Goal: Information Seeking & Learning: Get advice/opinions

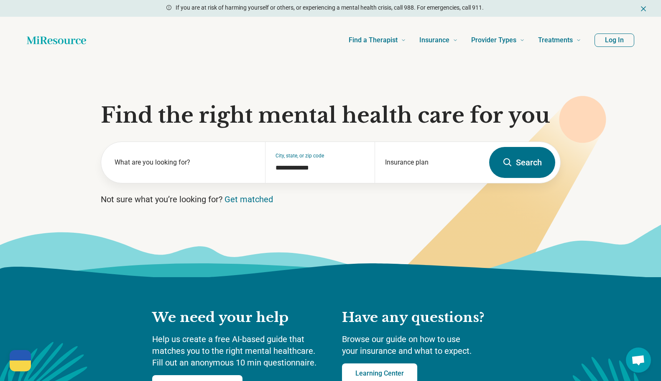
click at [517, 161] on button "Search" at bounding box center [522, 162] width 66 height 31
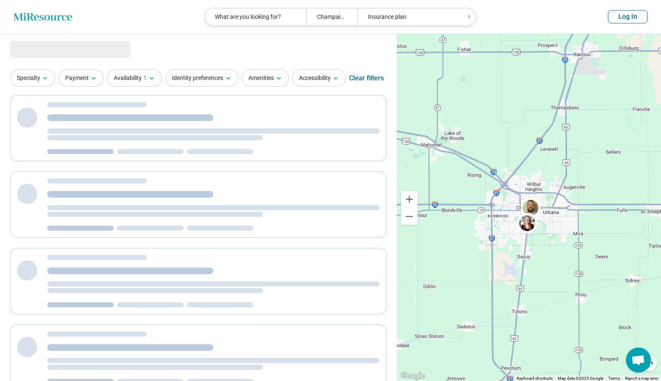
select select "***"
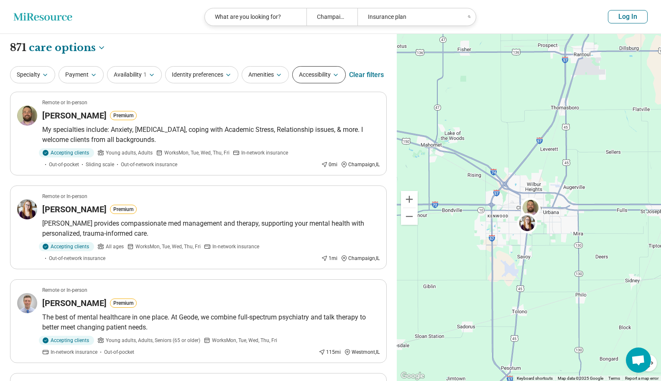
click at [310, 70] on button "Accessibility" at bounding box center [319, 74] width 54 height 17
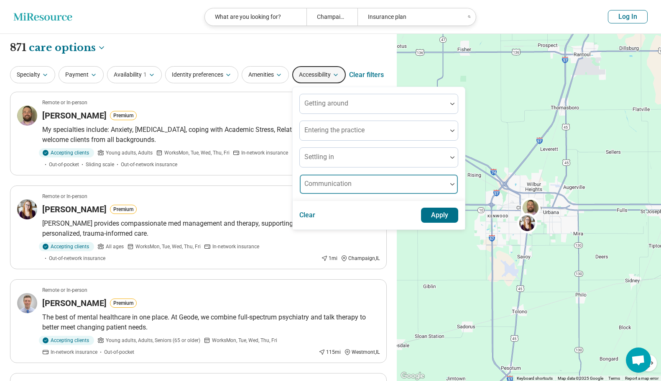
click at [321, 184] on div "Communication" at bounding box center [378, 184] width 159 height 20
click at [260, 77] on button "Amenities" at bounding box center [265, 74] width 47 height 17
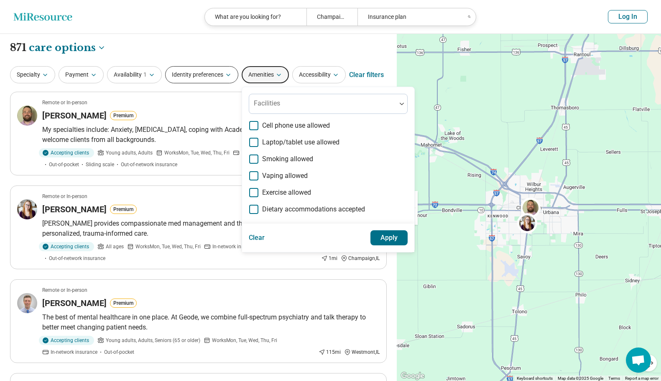
click at [198, 73] on button "Identity preferences" at bounding box center [201, 74] width 73 height 17
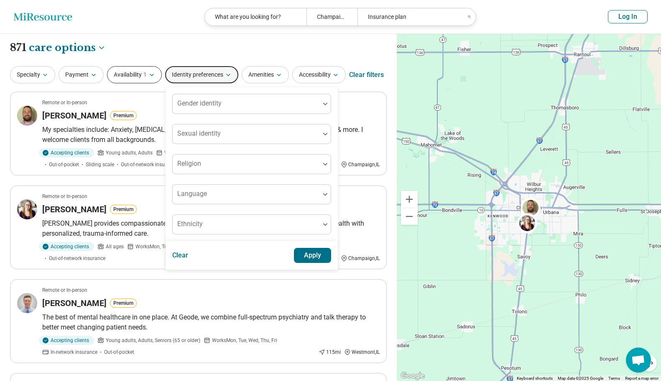
click at [123, 72] on button "Availability 1" at bounding box center [134, 74] width 55 height 17
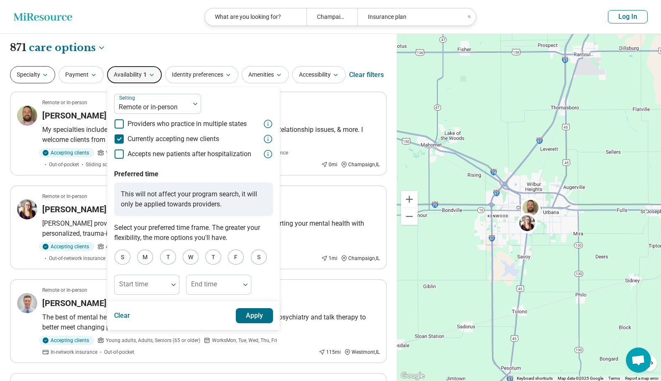
click at [29, 72] on button "Specialty" at bounding box center [32, 74] width 45 height 17
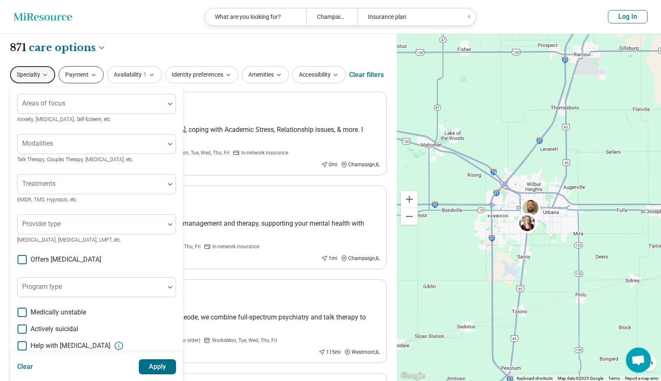
click at [78, 80] on button "Payment" at bounding box center [81, 74] width 45 height 17
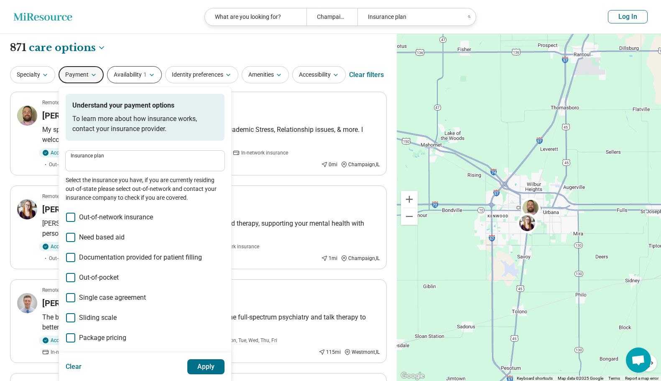
click at [133, 72] on button "Availability 1" at bounding box center [134, 74] width 55 height 17
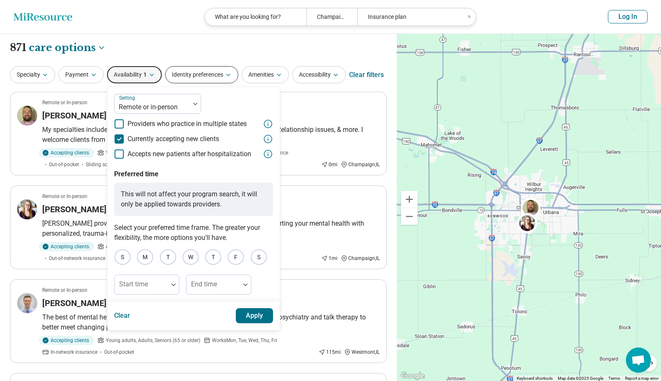
click at [191, 70] on button "Identity preferences" at bounding box center [201, 74] width 73 height 17
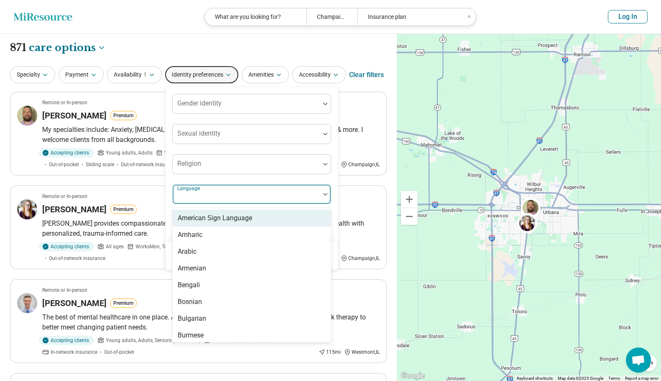
click at [205, 202] on div at bounding box center [246, 198] width 141 height 12
click at [239, 193] on div at bounding box center [246, 198] width 141 height 12
